Goal: Transaction & Acquisition: Purchase product/service

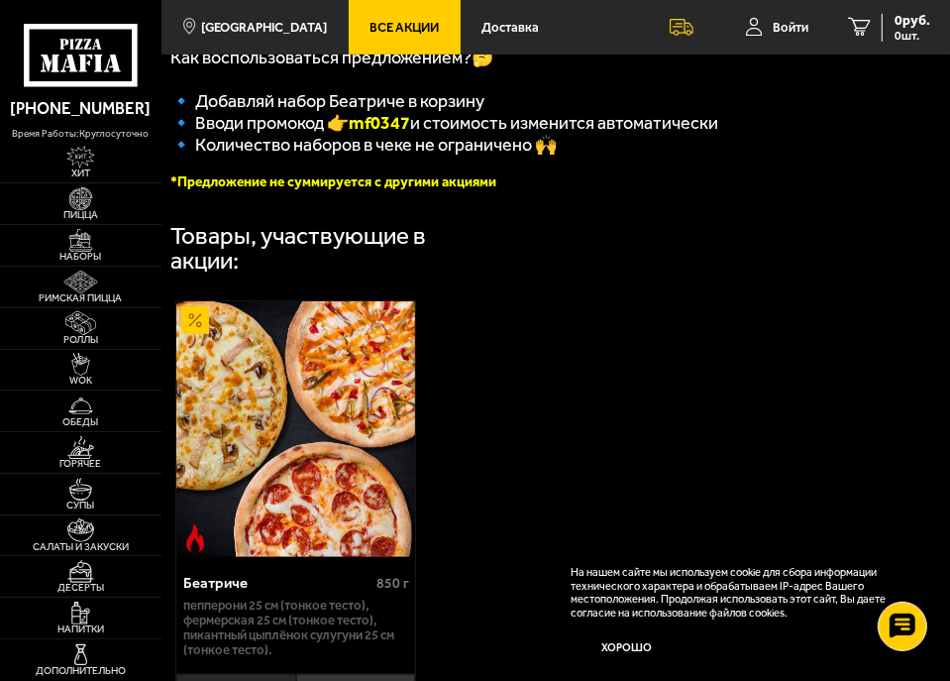
scroll to position [495, 0]
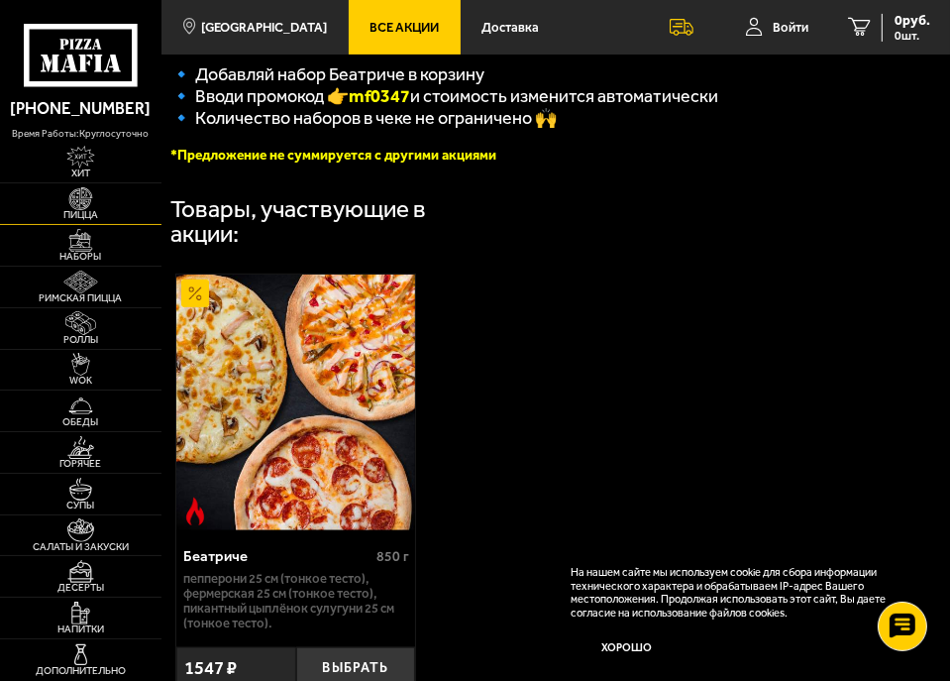
click at [99, 199] on img at bounding box center [80, 198] width 38 height 23
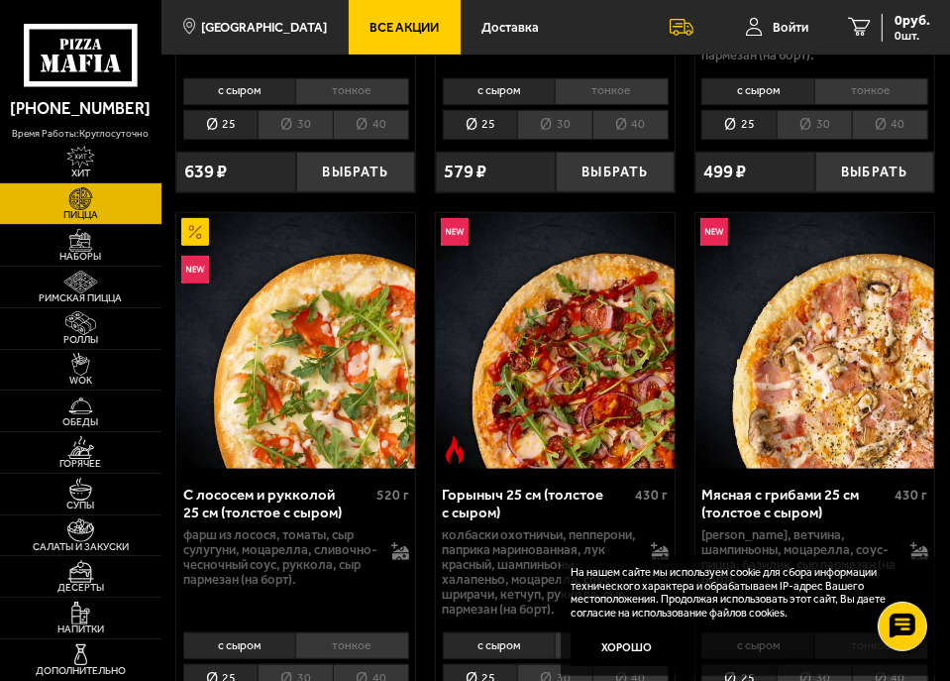
scroll to position [594, 0]
